Goal: Task Accomplishment & Management: Use online tool/utility

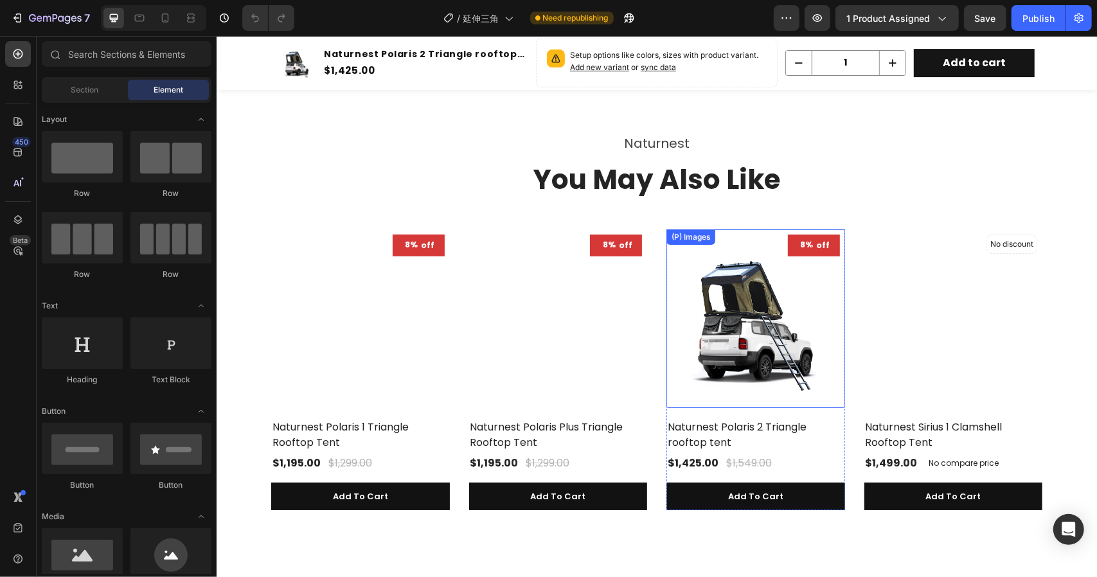
scroll to position [6261, 0]
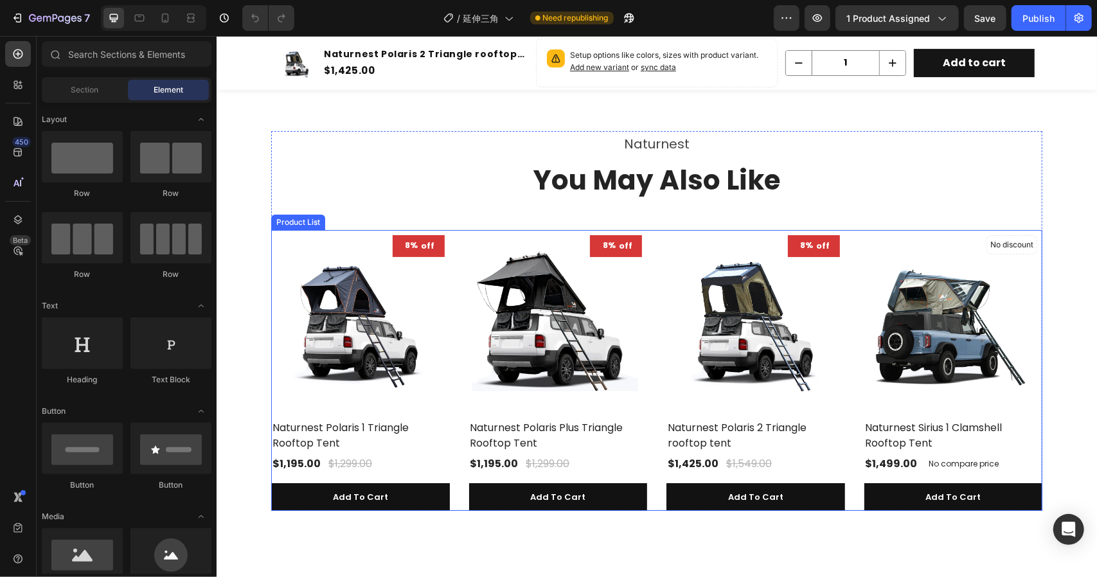
click at [654, 257] on div "8% off (P) Tag (P) Images Naturnest Polaris 1 Triangle Rooftop Tent (P) Title $…" at bounding box center [656, 369] width 771 height 281
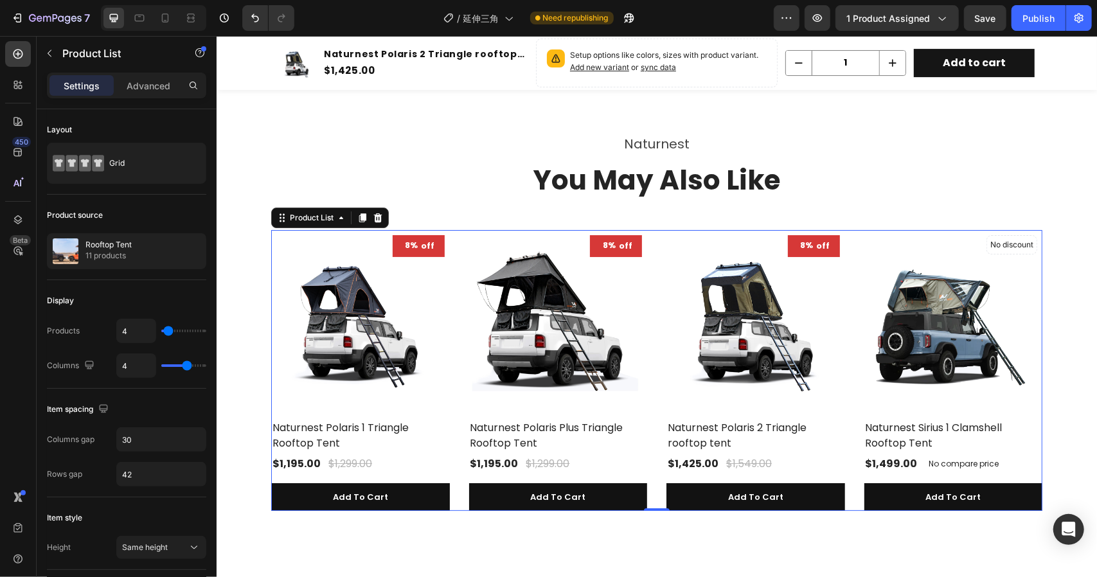
click at [648, 247] on div "8% off (P) Tag (P) Images Naturnest Polaris 1 Triangle Rooftop Tent (P) Title $…" at bounding box center [656, 369] width 771 height 281
click at [191, 253] on icon "button" at bounding box center [193, 251] width 6 height 6
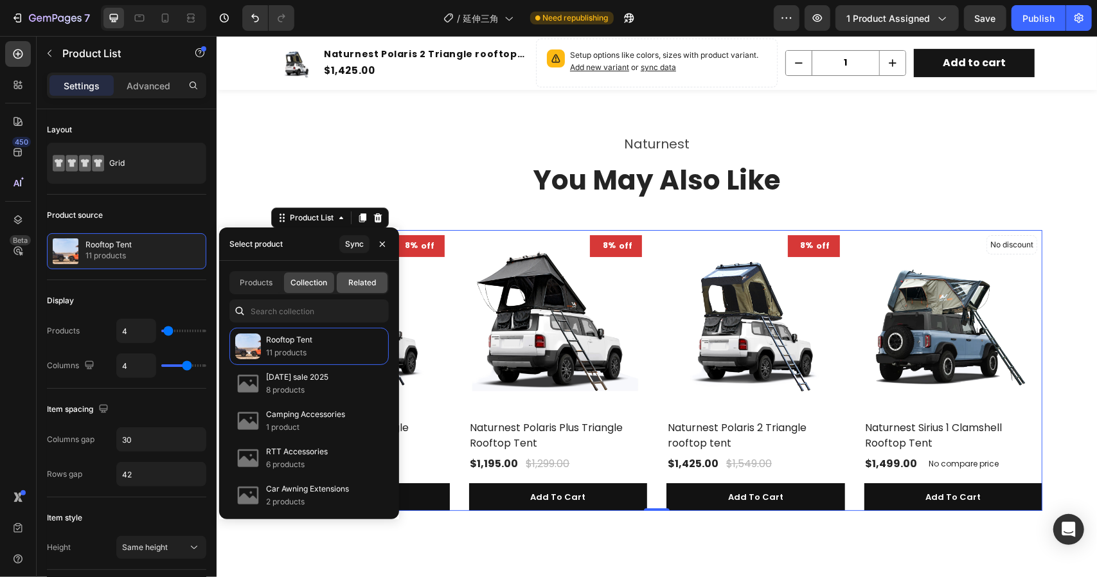
click at [361, 281] on span "Related" at bounding box center [362, 283] width 28 height 12
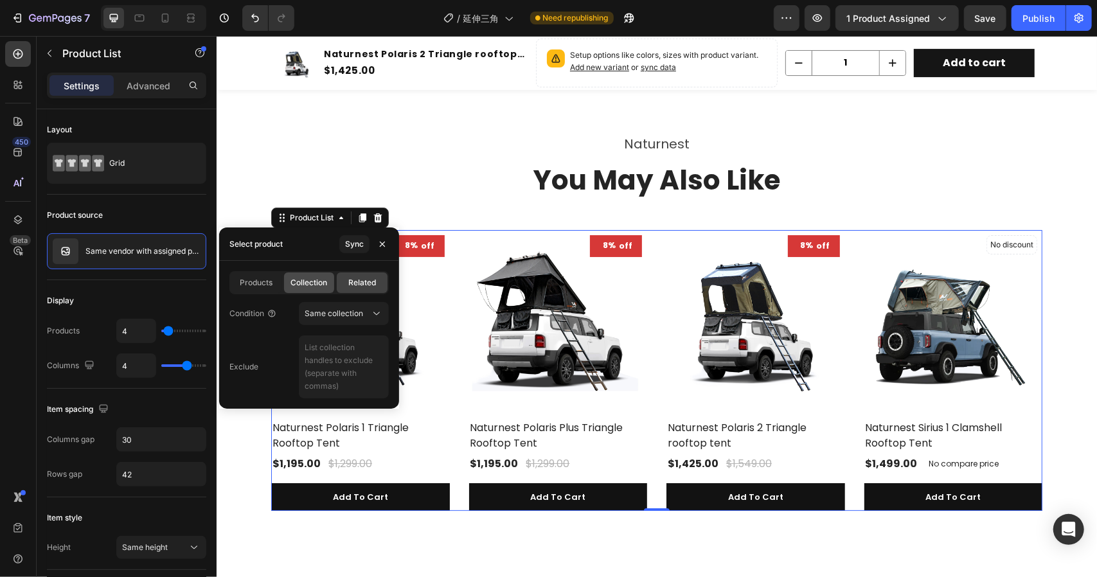
click at [307, 282] on span "Collection" at bounding box center [309, 283] width 37 height 12
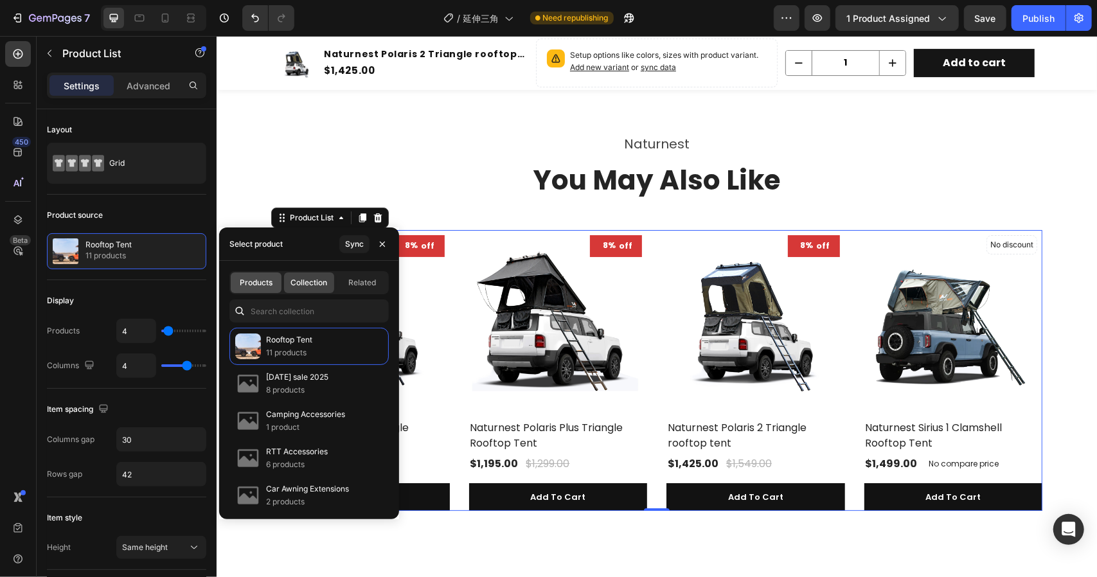
click at [249, 278] on span "Products" at bounding box center [256, 283] width 33 height 12
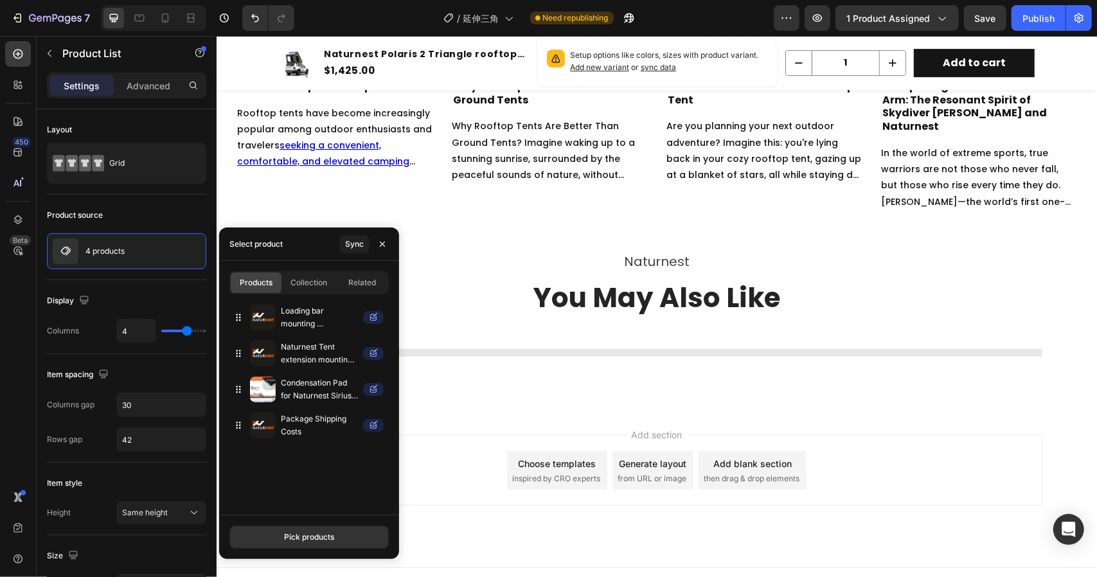
scroll to position [6203, 0]
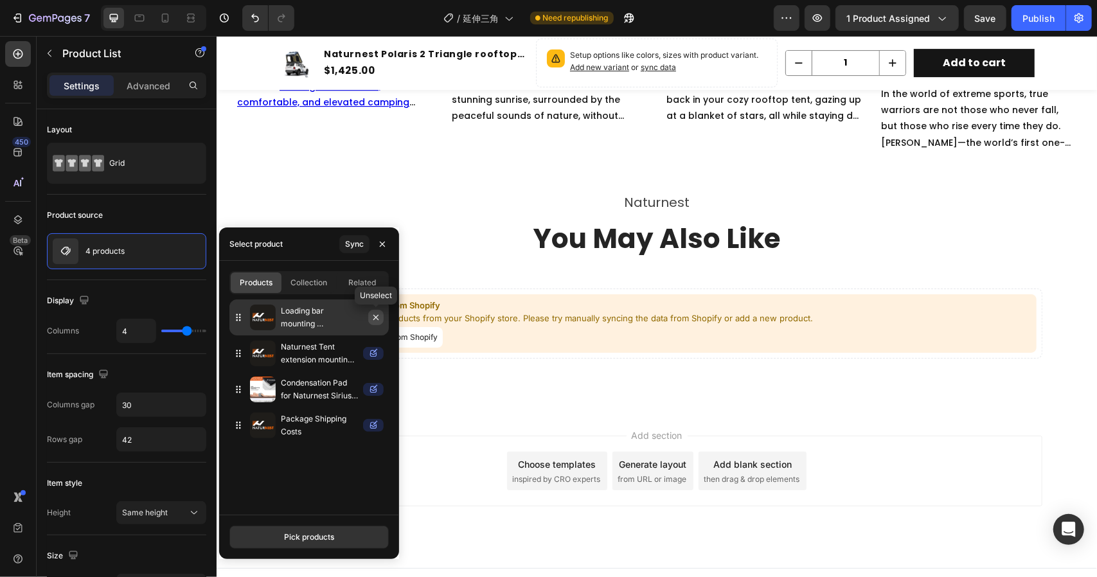
click at [379, 318] on icon "button" at bounding box center [376, 317] width 10 height 10
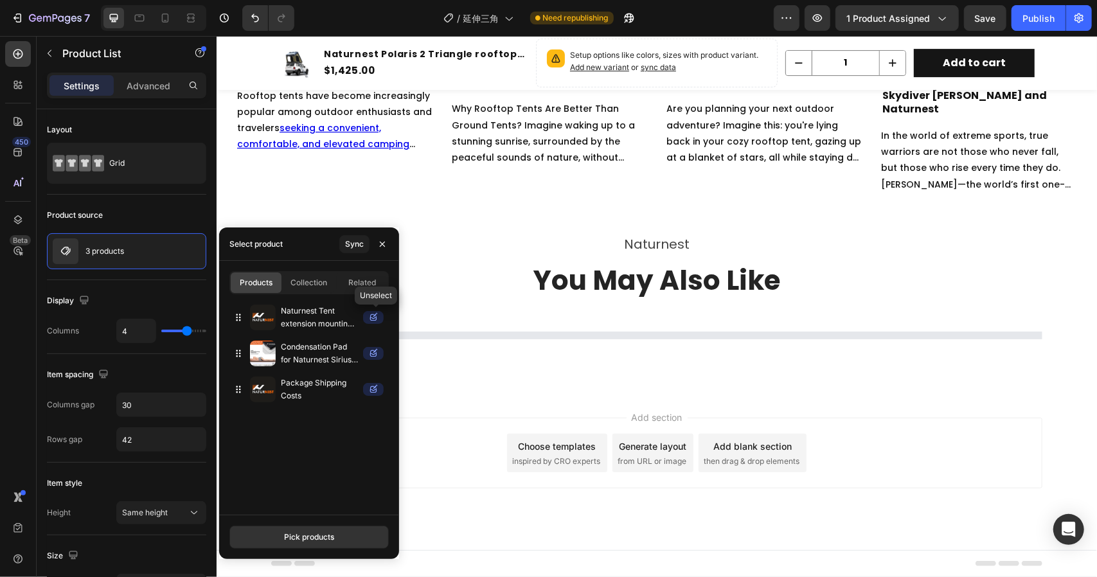
click at [0, 0] on icon "button" at bounding box center [0, 0] width 0 height 0
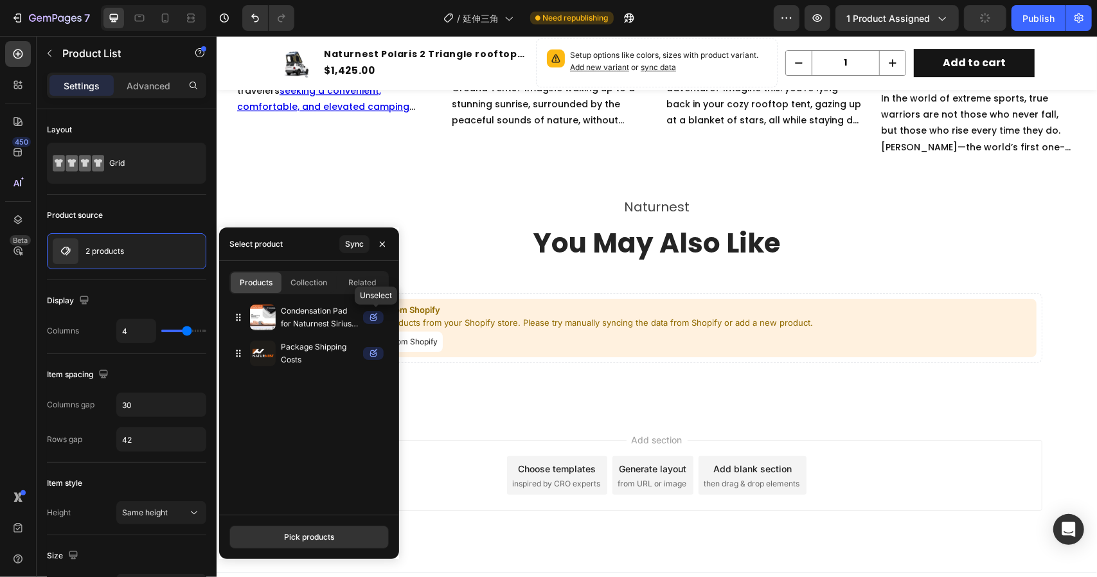
click at [0, 0] on icon "button" at bounding box center [0, 0] width 0 height 0
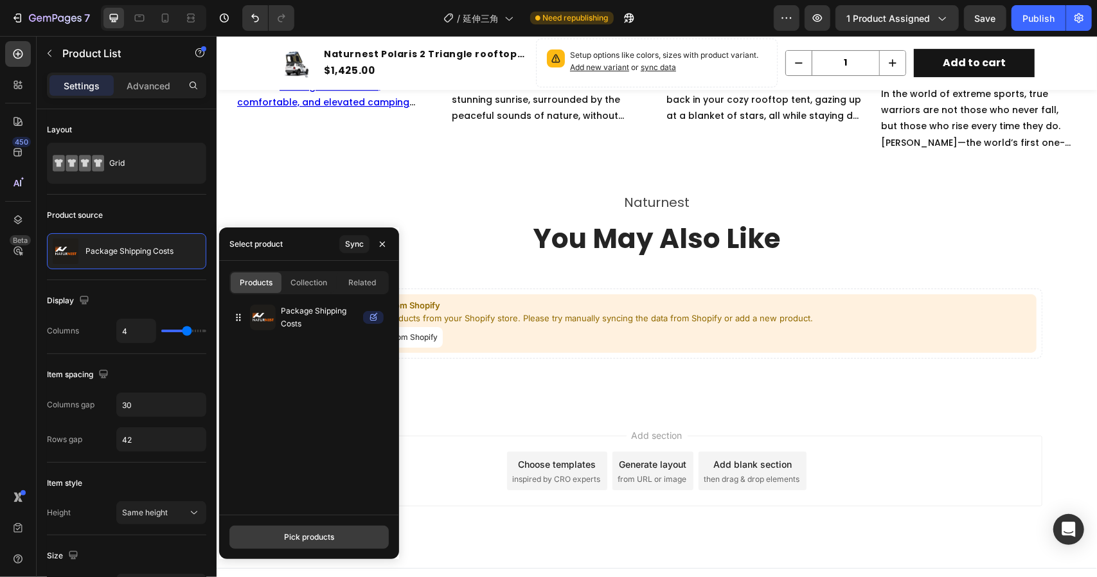
click at [316, 534] on div "Pick products" at bounding box center [309, 537] width 50 height 12
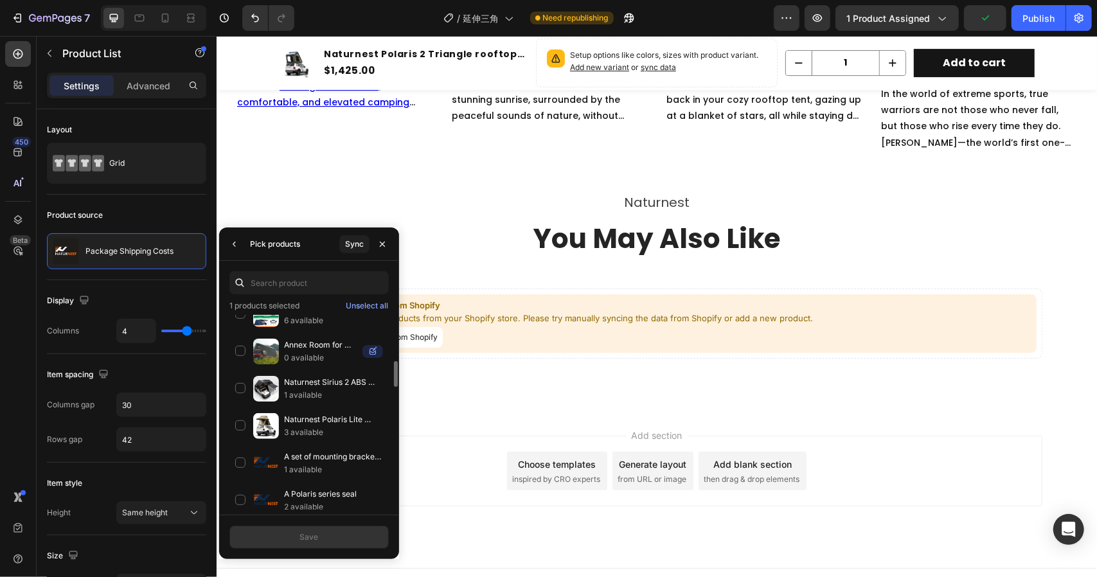
scroll to position [0, 0]
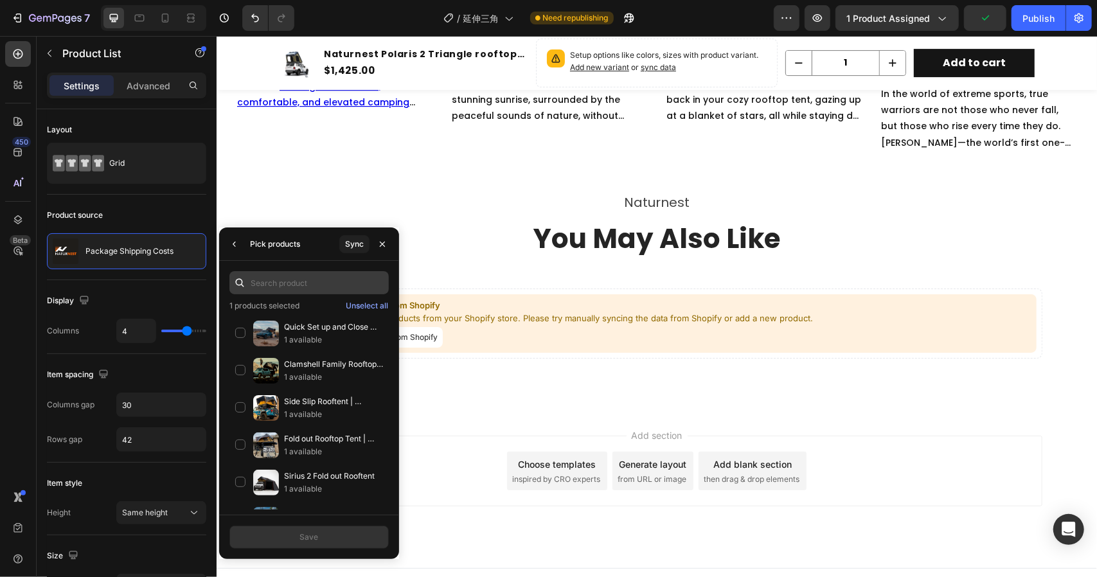
click at [301, 281] on input "text" at bounding box center [308, 282] width 159 height 23
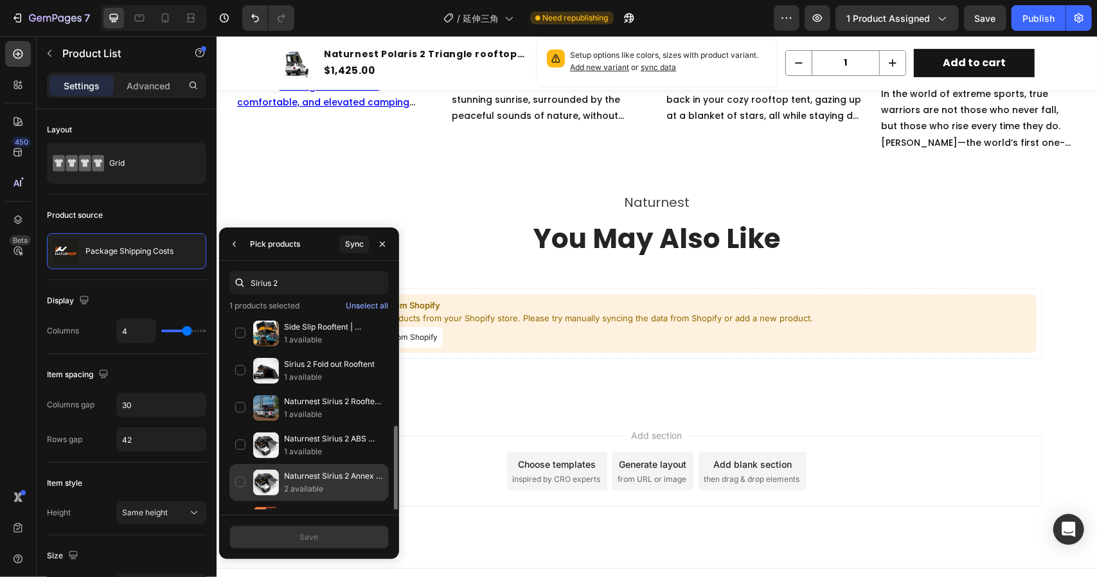
scroll to position [63, 0]
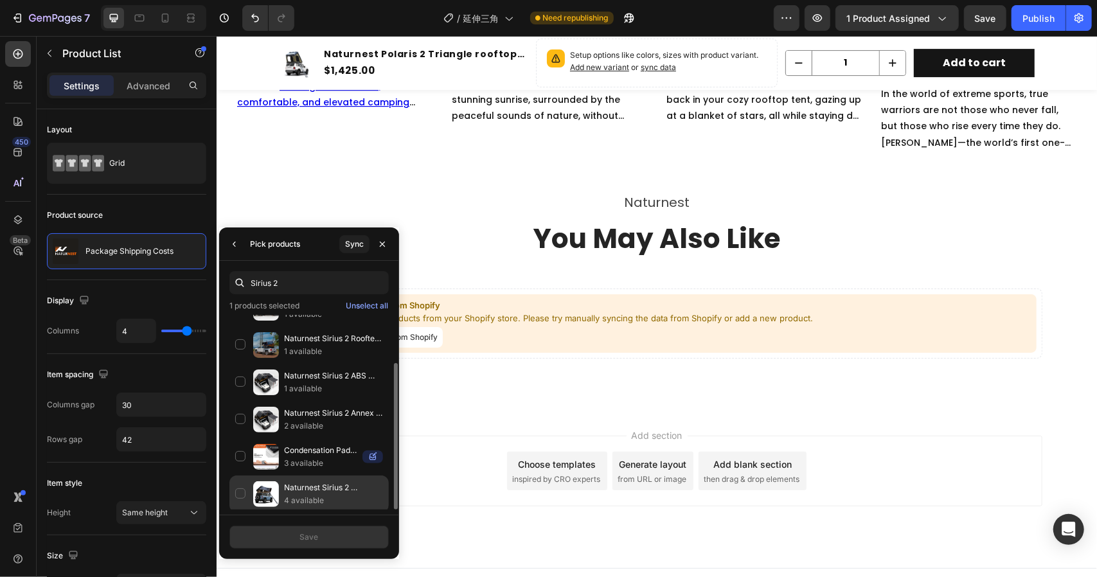
type input "Sirius 2"
click at [240, 490] on div "Naturnest Sirius 2 Clamshell Rooftop Tent 4 available" at bounding box center [308, 494] width 159 height 37
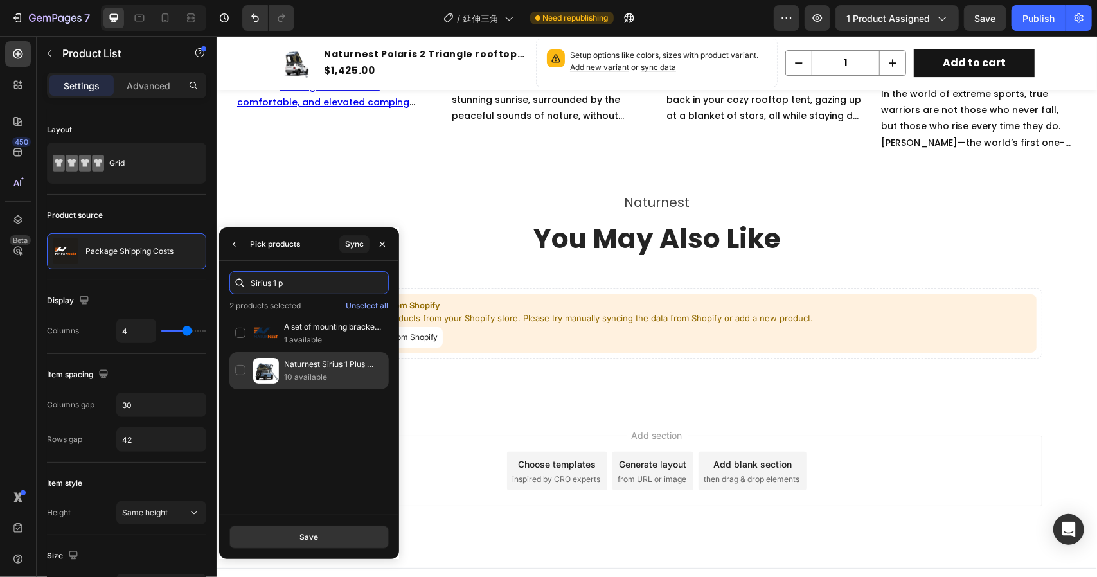
type input "Sirius 1 p"
click at [245, 372] on div "Naturnest Sirius 1 Plus Clamshell Rooftop Tent 10 available" at bounding box center [308, 370] width 159 height 37
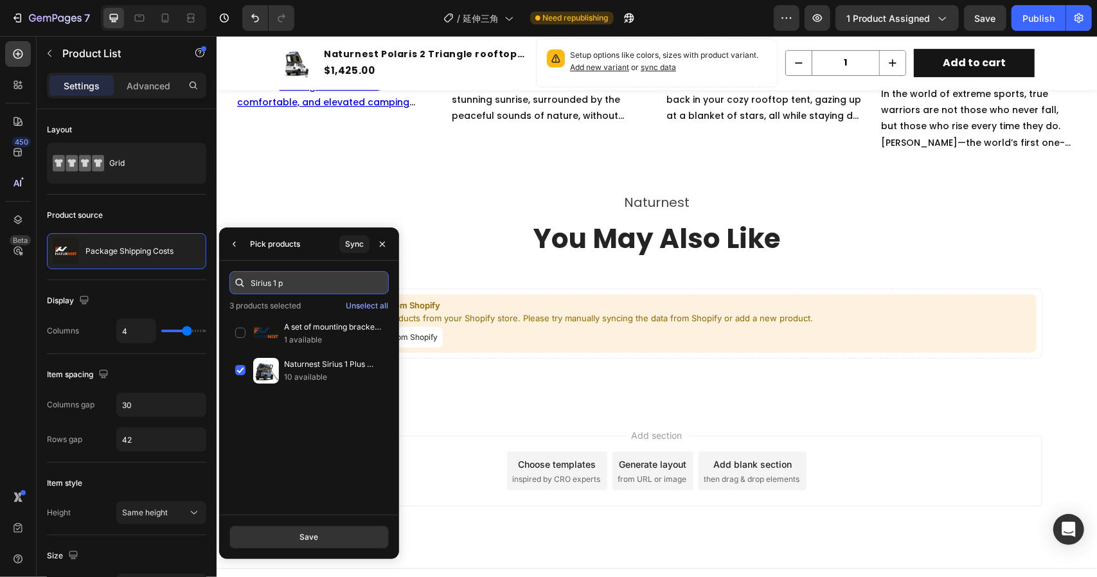
click at [296, 281] on input "Sirius 1 p" at bounding box center [308, 282] width 159 height 23
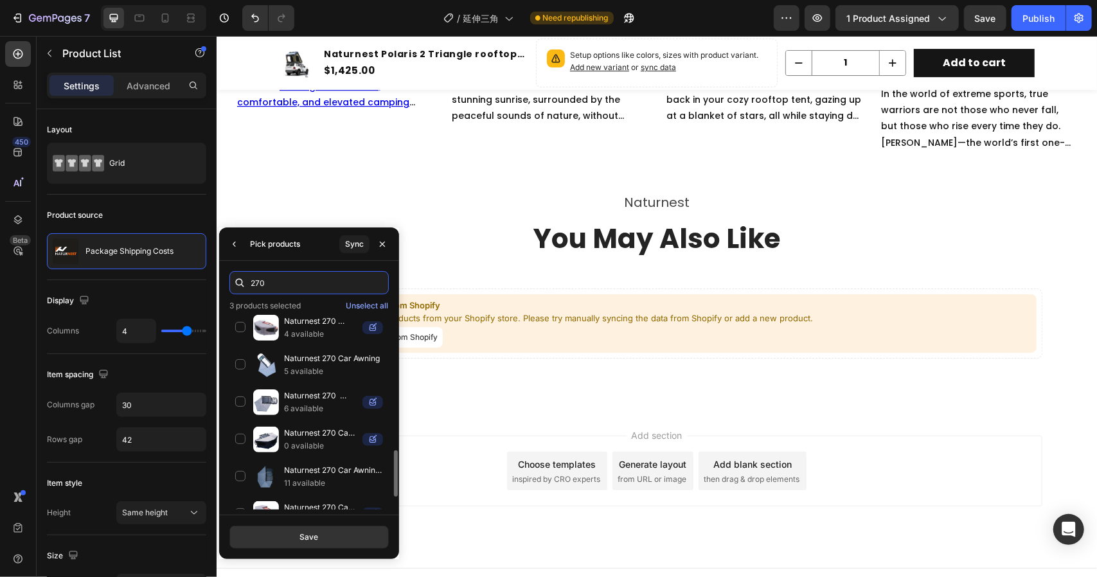
scroll to position [616, 0]
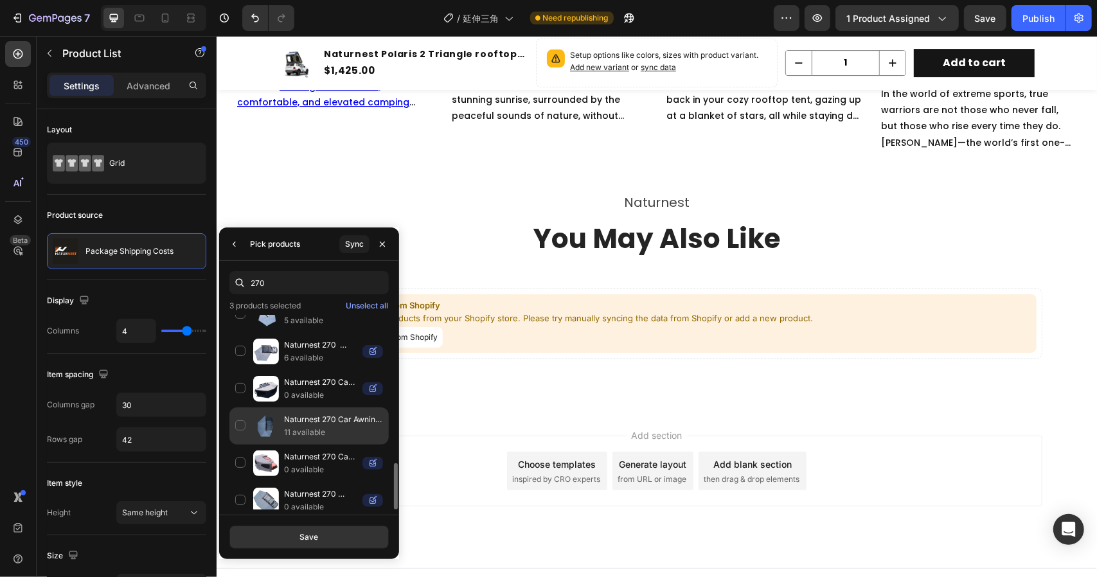
type input "270"
click at [244, 445] on div "Naturnest 270 Car Awning Plus 11 available" at bounding box center [308, 463] width 159 height 37
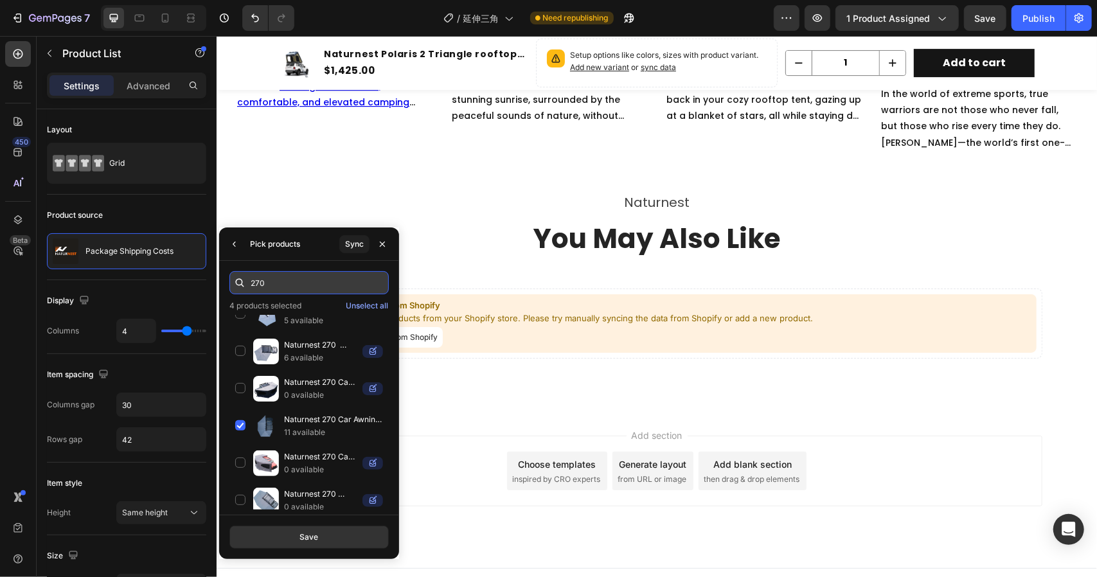
click at [271, 283] on input "270" at bounding box center [308, 282] width 159 height 23
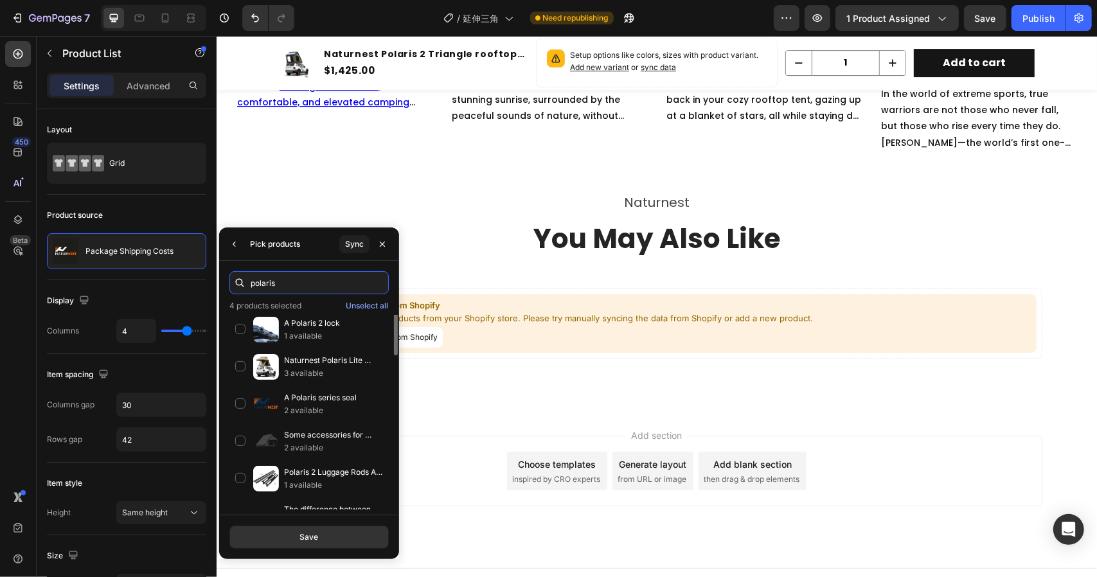
scroll to position [0, 0]
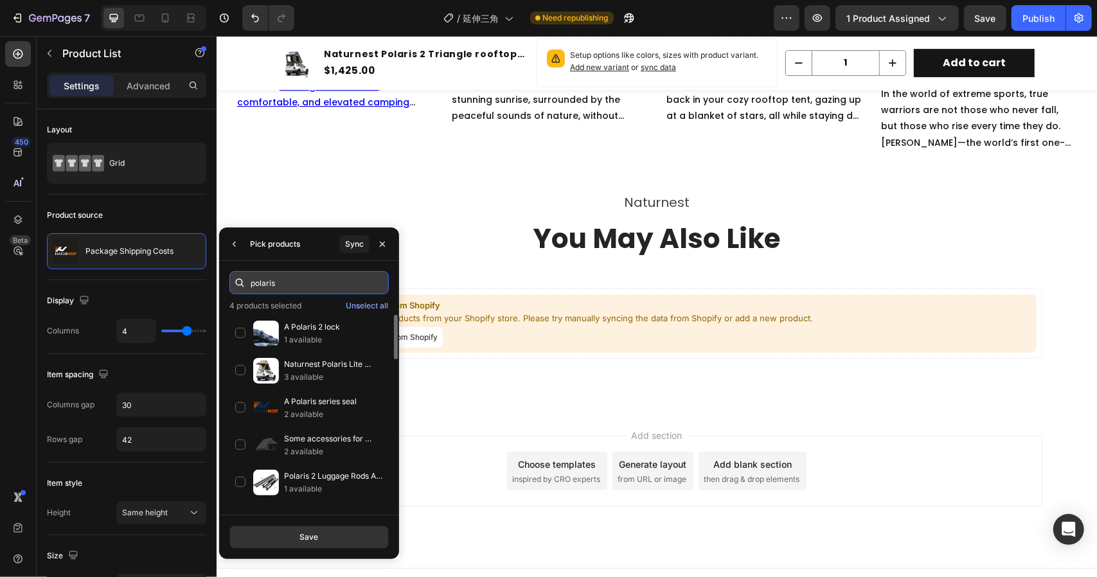
click at [349, 278] on input "polaris" at bounding box center [308, 282] width 159 height 23
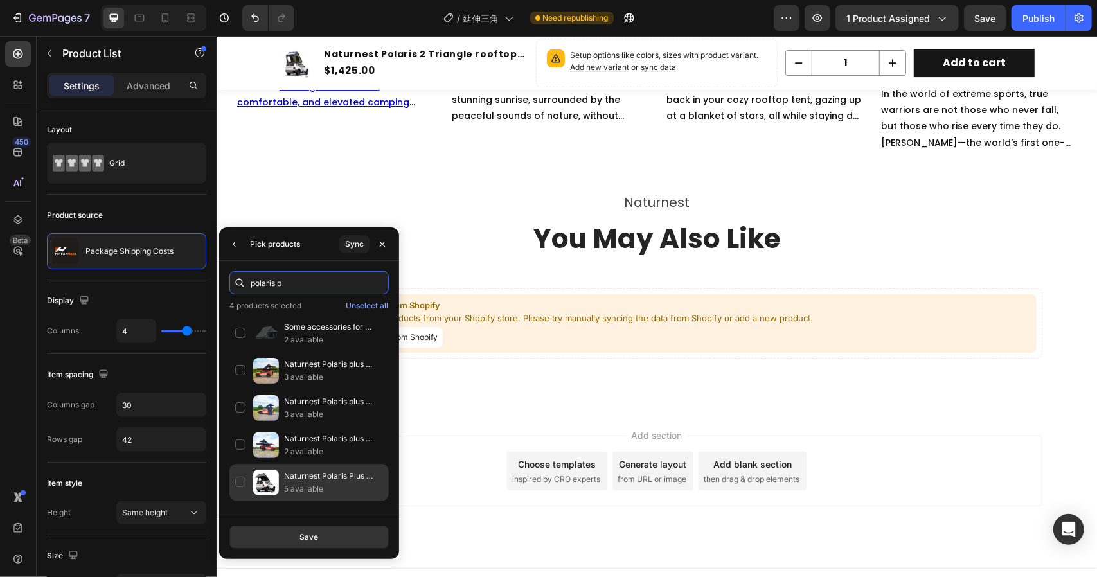
type input "polaris p"
click at [242, 479] on div "Naturnest Polaris Plus Triangle Rooftop Tent 5 available" at bounding box center [308, 482] width 159 height 37
click at [289, 534] on button "Save" at bounding box center [308, 537] width 159 height 23
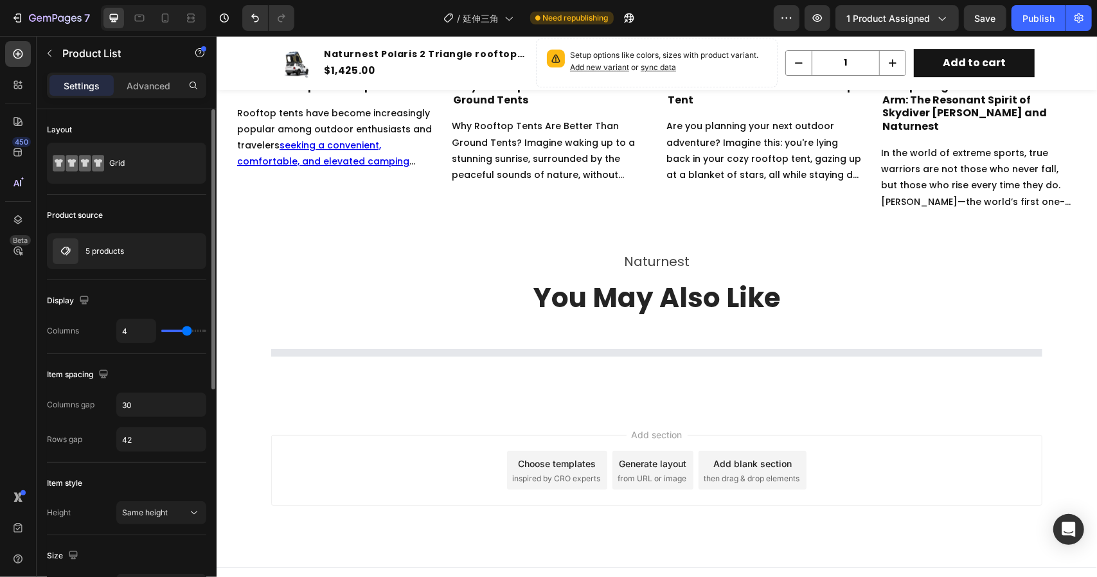
scroll to position [6261, 0]
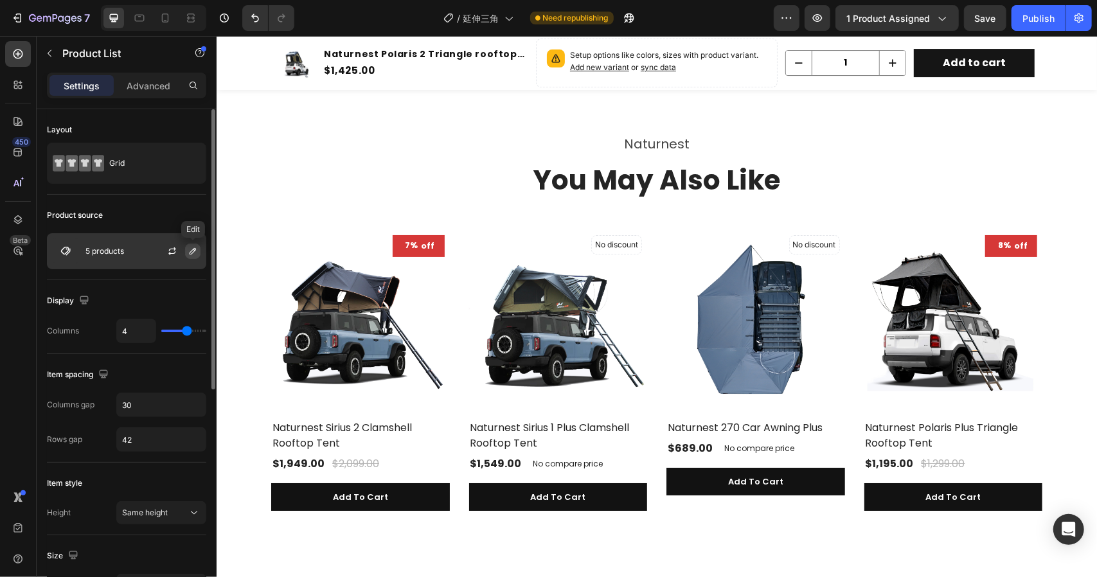
click at [192, 249] on icon "button" at bounding box center [193, 251] width 10 height 10
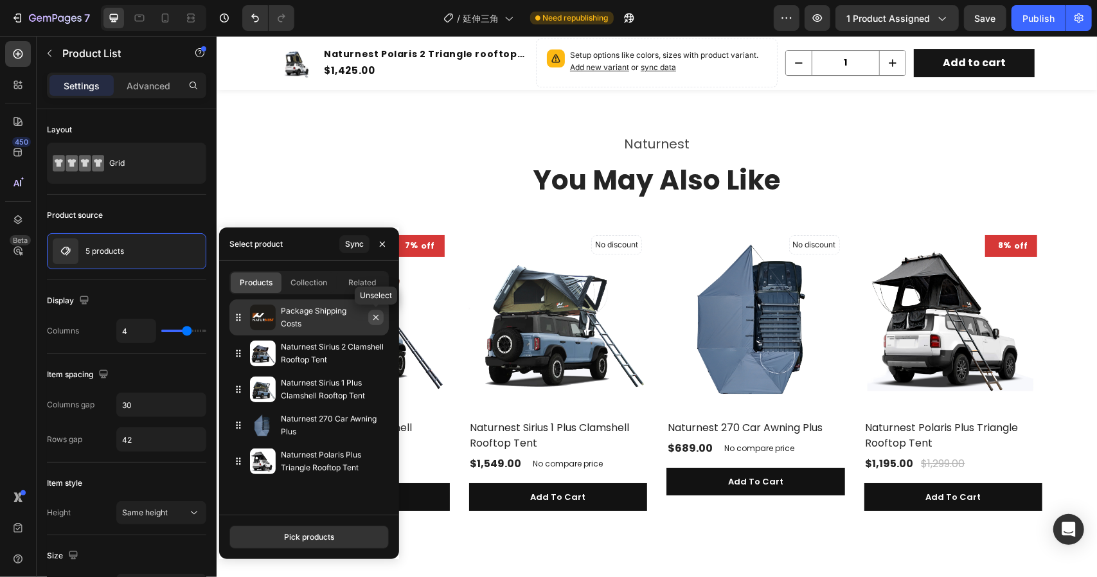
click at [377, 317] on icon "button" at bounding box center [376, 317] width 10 height 10
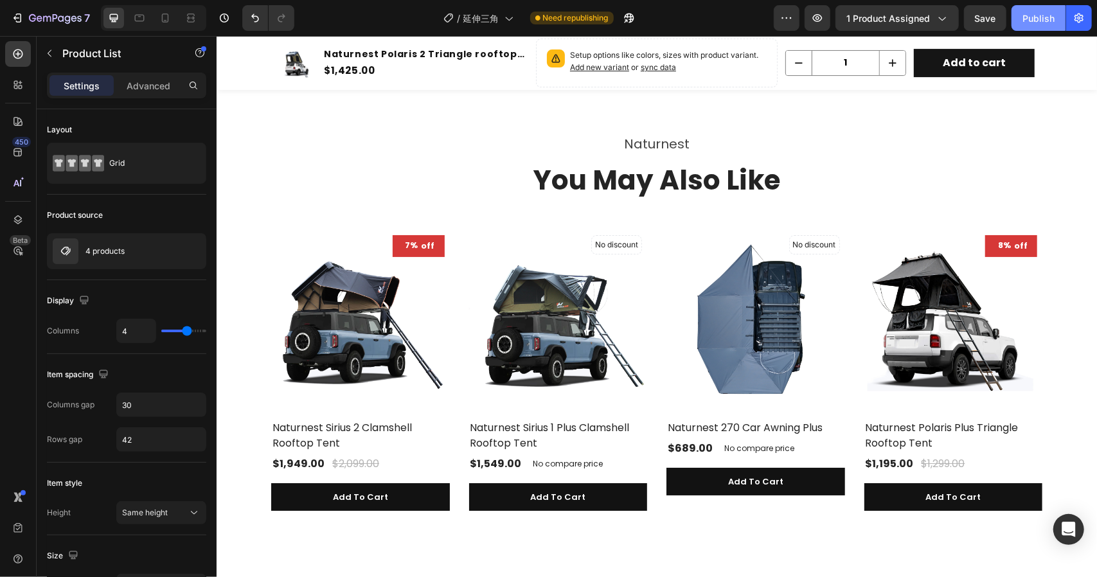
click at [1024, 15] on div "Publish" at bounding box center [1038, 18] width 32 height 13
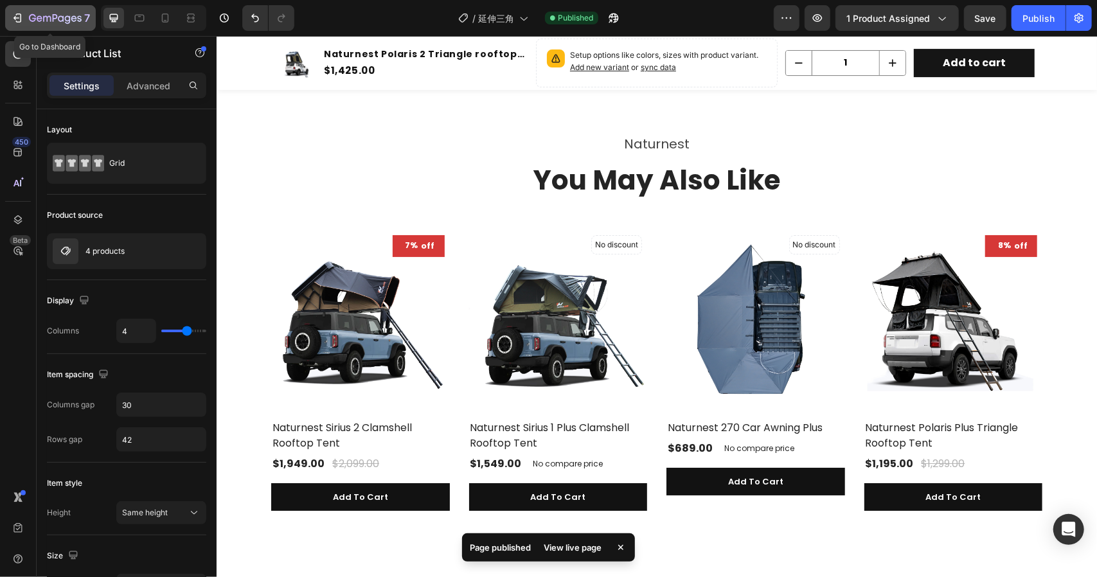
click at [30, 13] on div "7" at bounding box center [59, 17] width 61 height 15
